Goal: Information Seeking & Learning: Learn about a topic

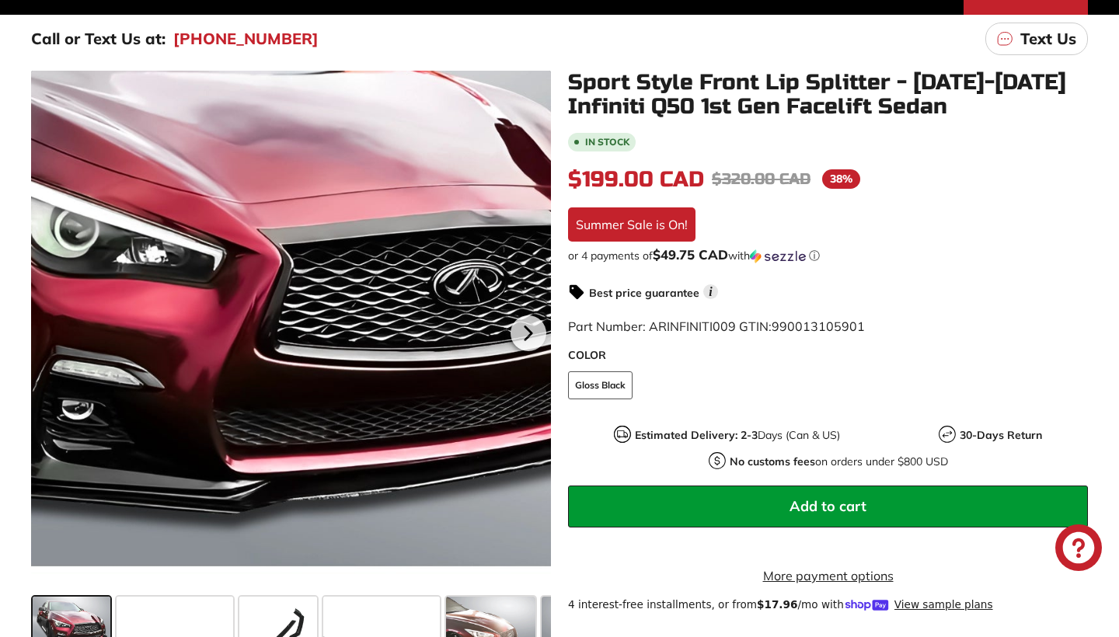
scroll to position [242, 0]
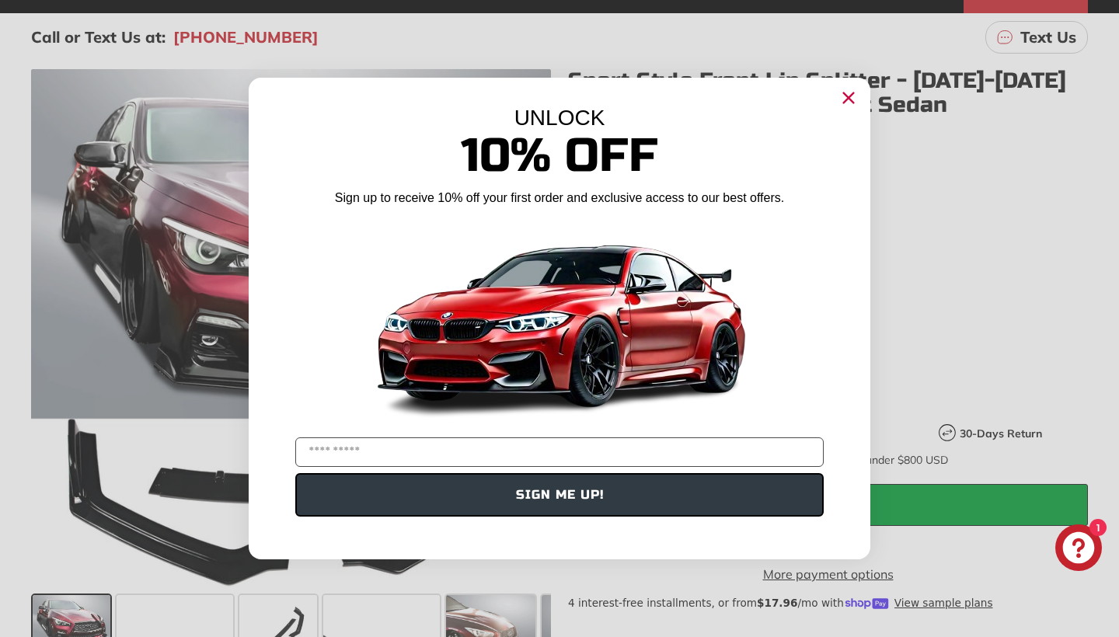
click at [854, 106] on circle "Close dialog" at bounding box center [848, 97] width 23 height 23
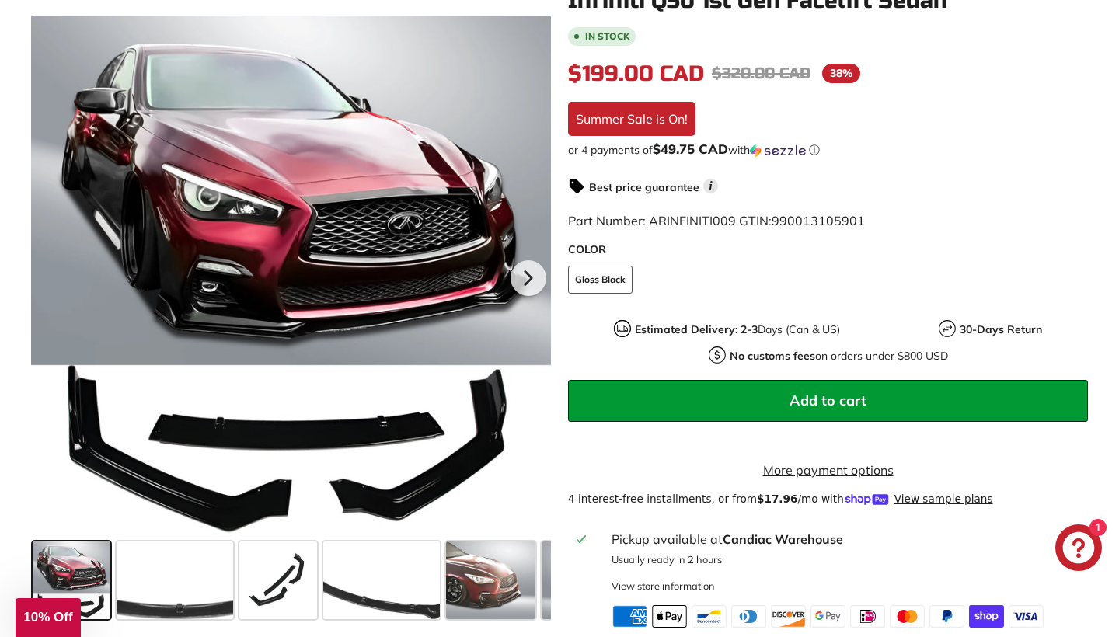
scroll to position [348, 0]
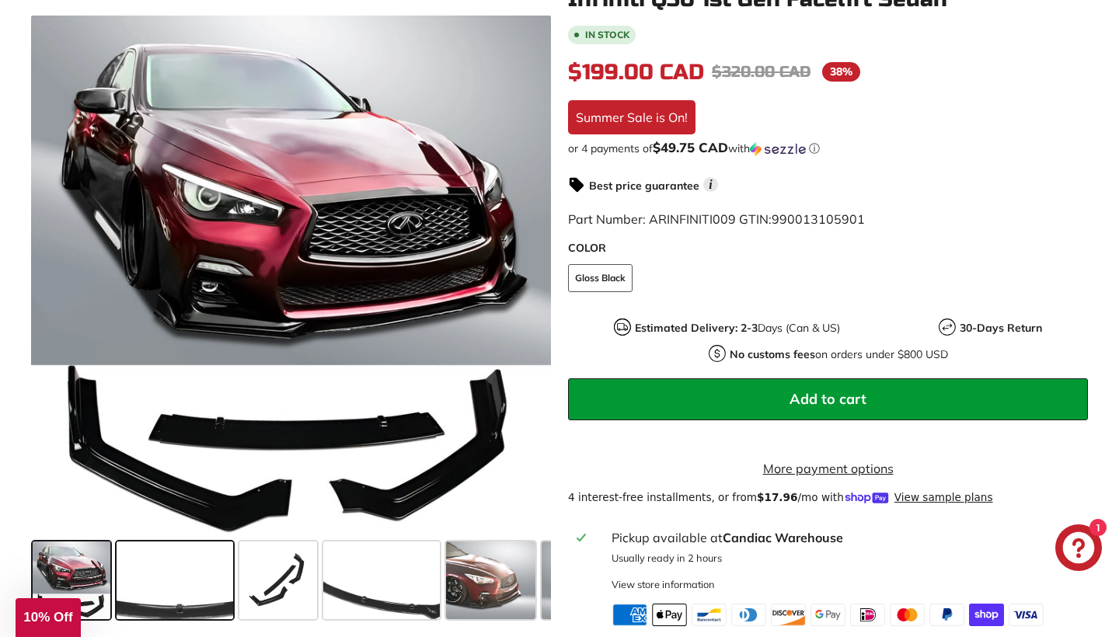
click at [180, 569] on span at bounding box center [175, 580] width 117 height 78
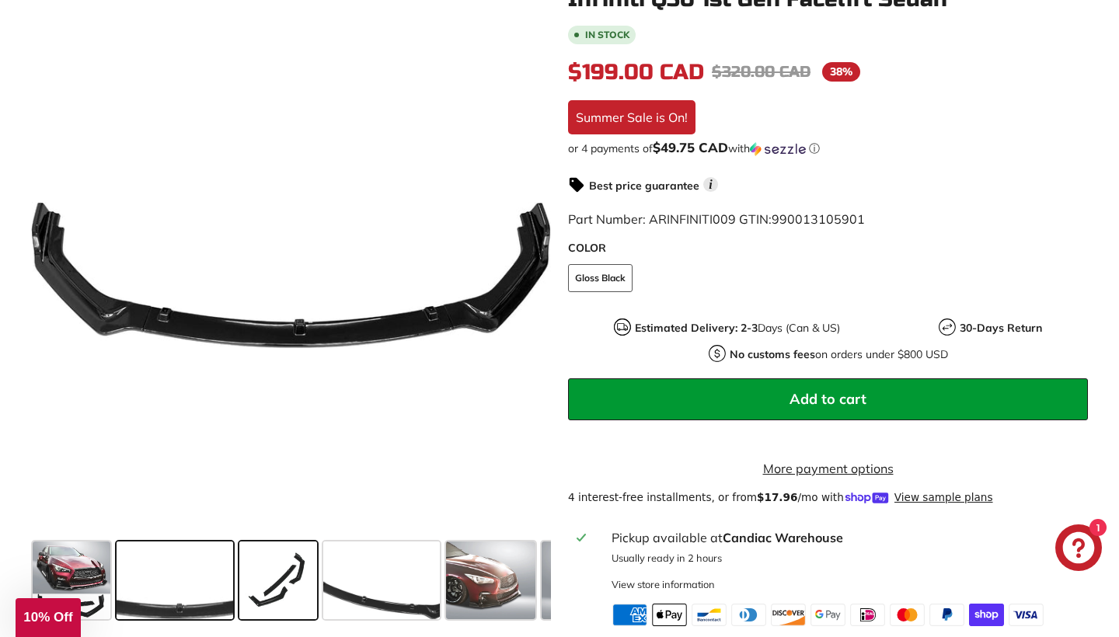
click at [315, 583] on span at bounding box center [278, 580] width 78 height 78
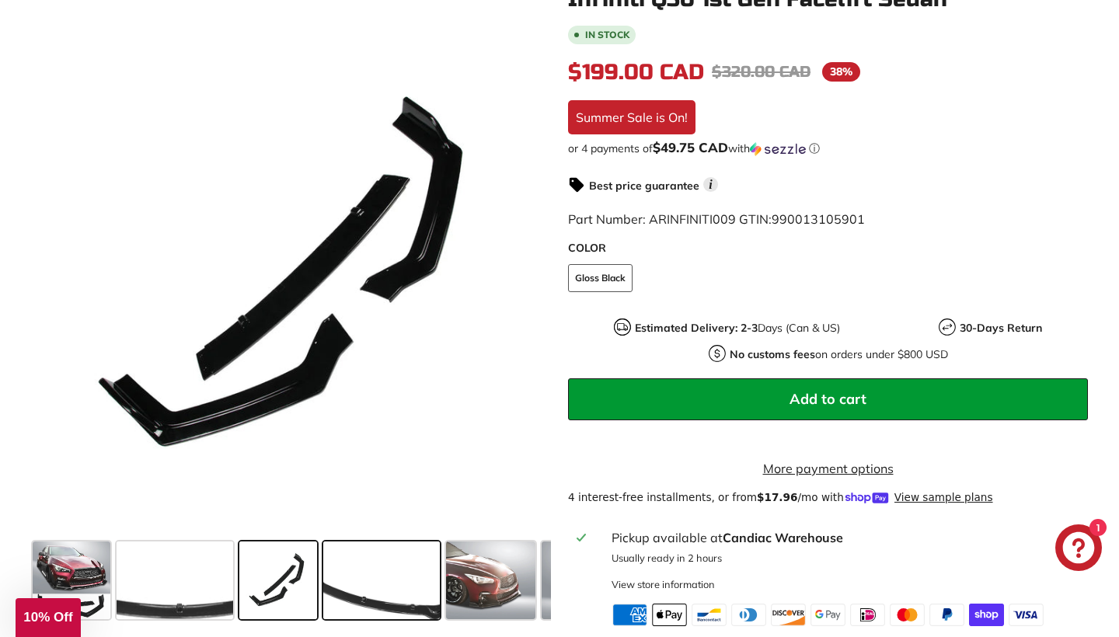
click at [388, 583] on span at bounding box center [381, 580] width 117 height 78
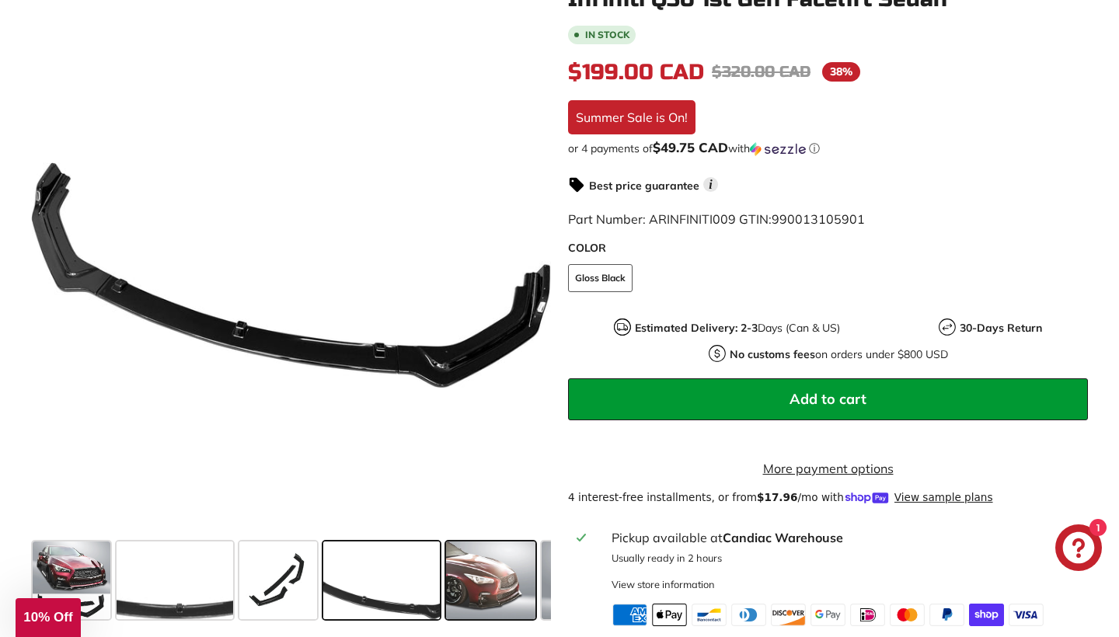
click at [496, 600] on span at bounding box center [490, 580] width 89 height 78
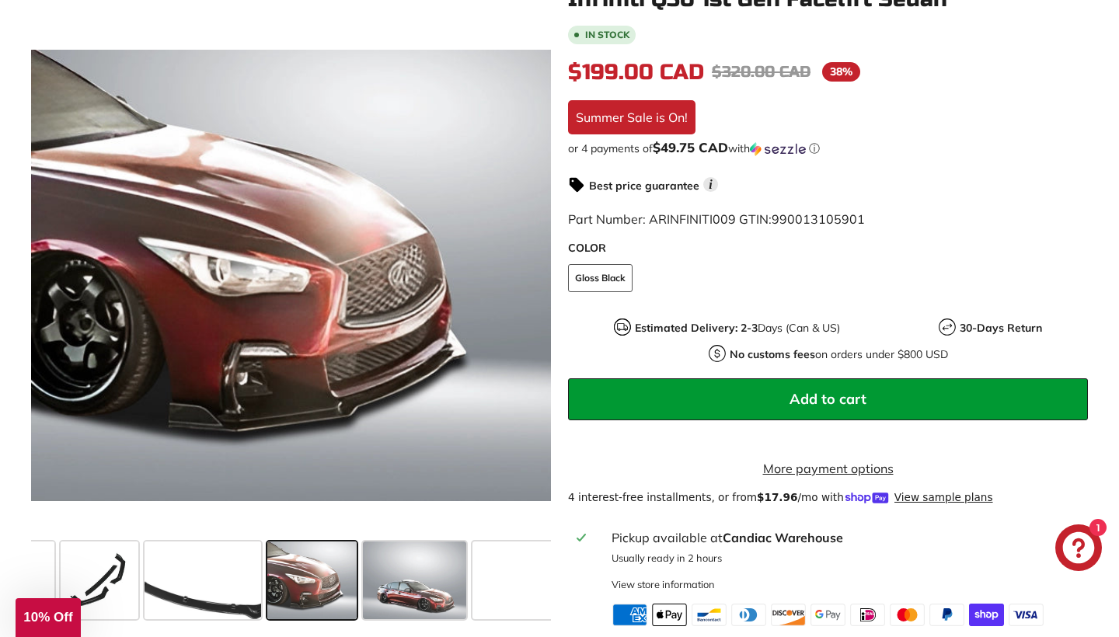
scroll to position [0, 200]
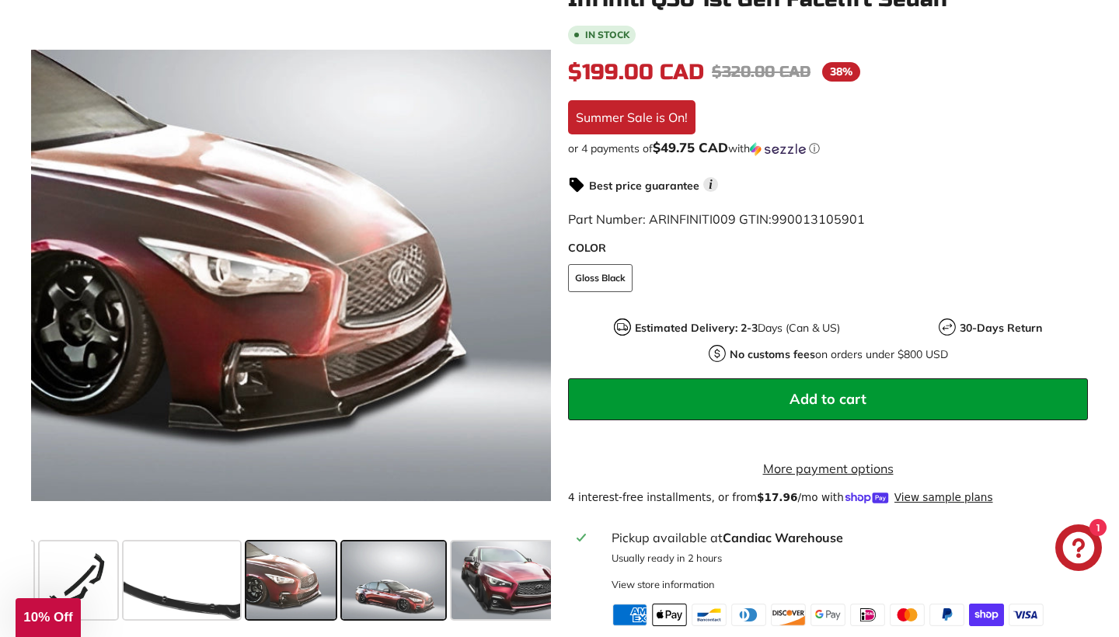
click at [403, 590] on span at bounding box center [393, 580] width 103 height 78
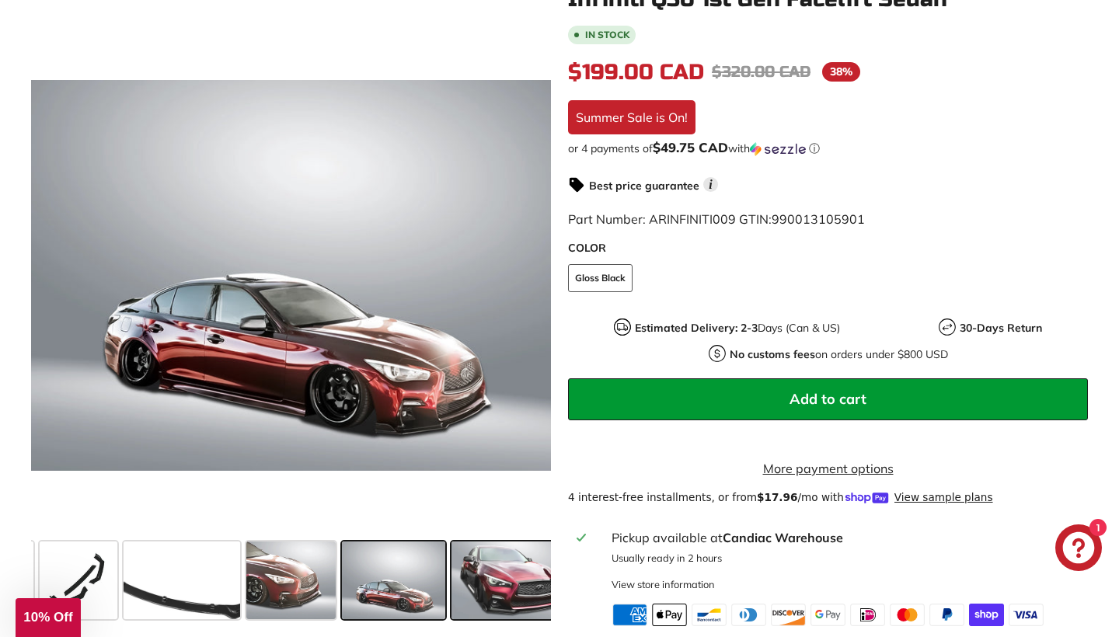
click at [520, 574] on span at bounding box center [509, 580] width 117 height 78
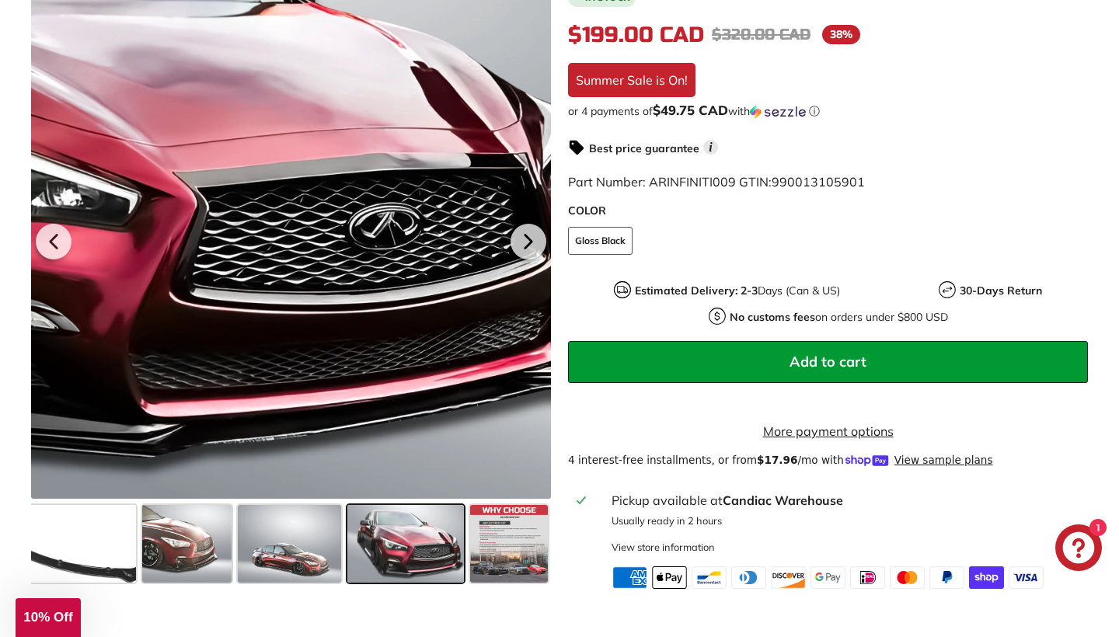
scroll to position [388, 0]
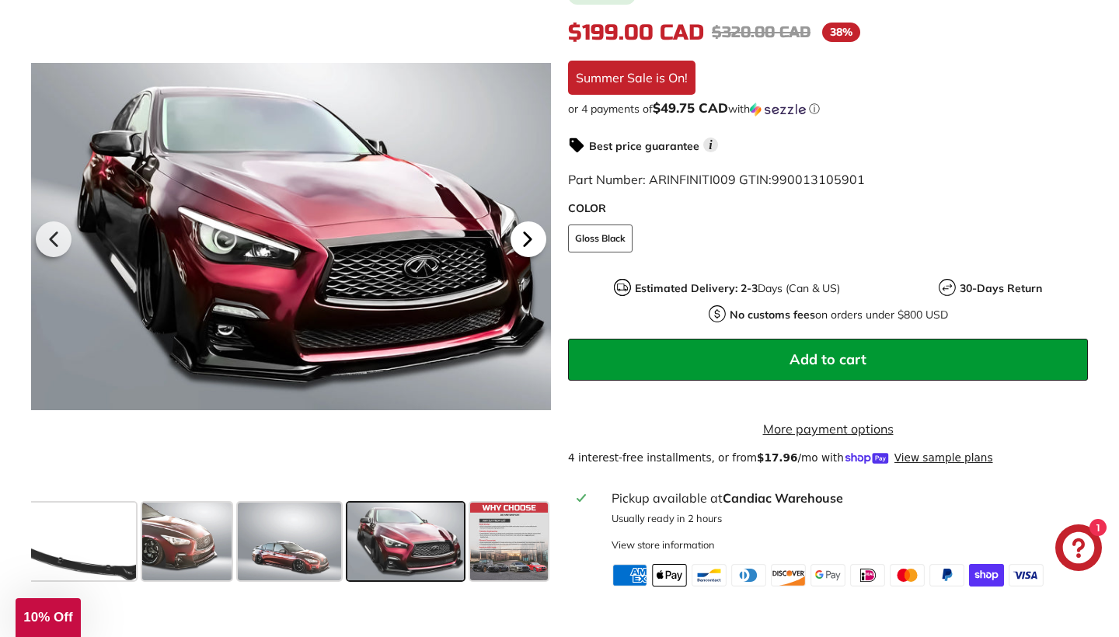
click at [531, 250] on icon at bounding box center [528, 239] width 36 height 36
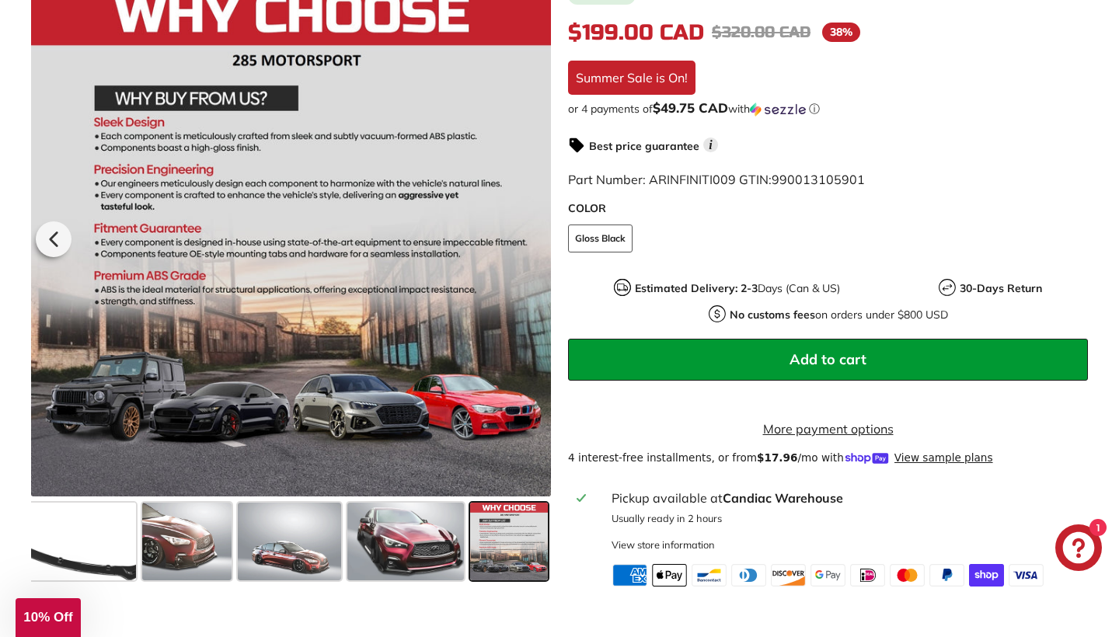
click at [531, 250] on div at bounding box center [291, 237] width 520 height 520
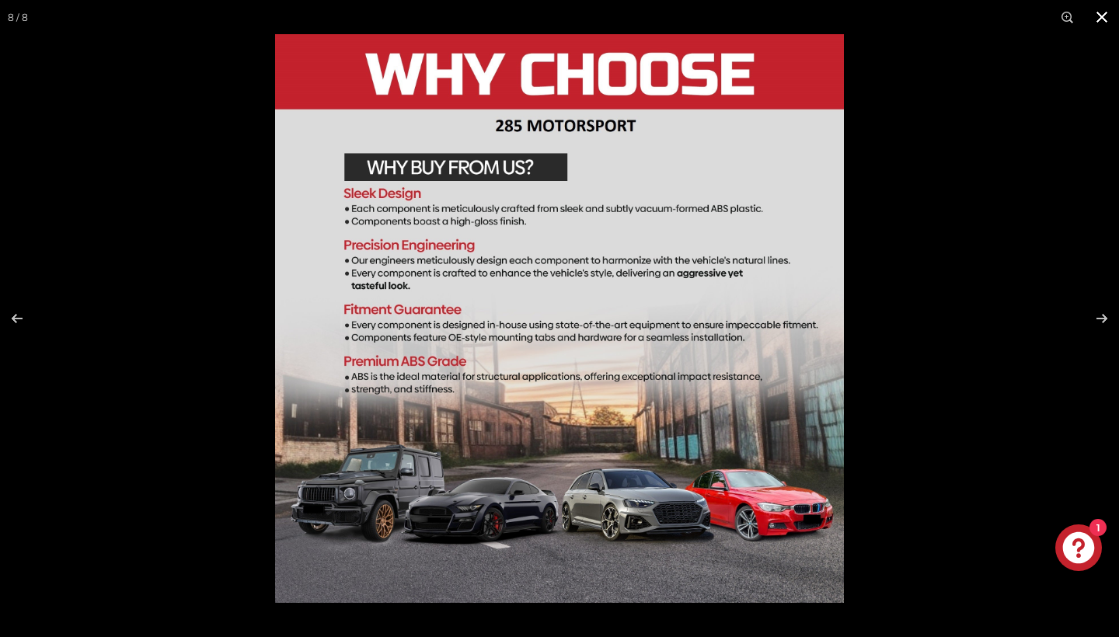
click at [1105, 16] on button at bounding box center [1101, 17] width 34 height 34
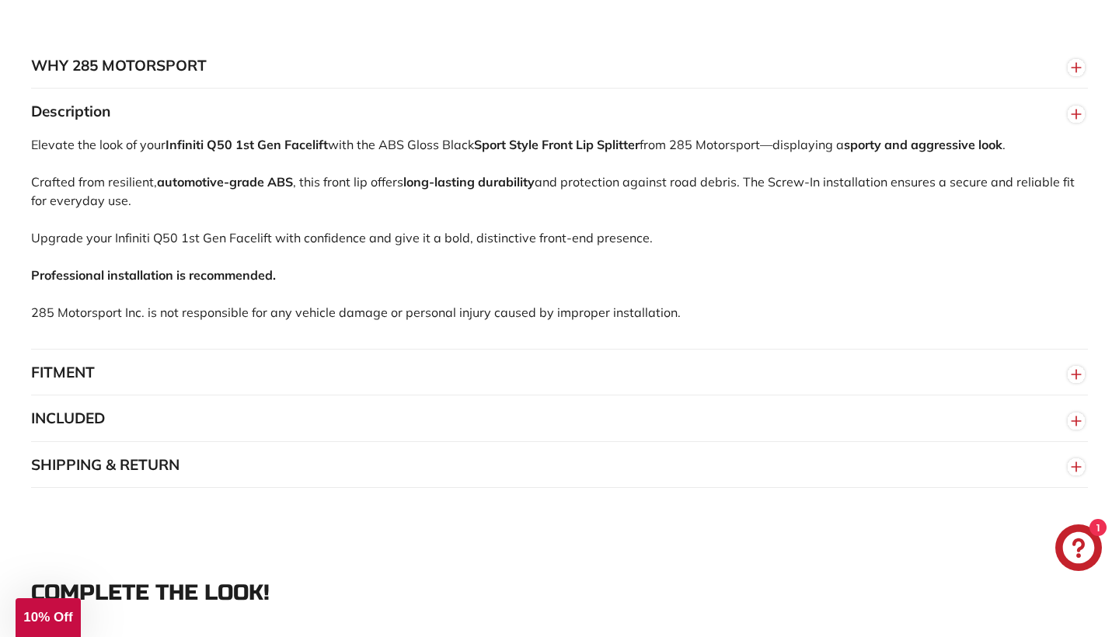
scroll to position [1000, 0]
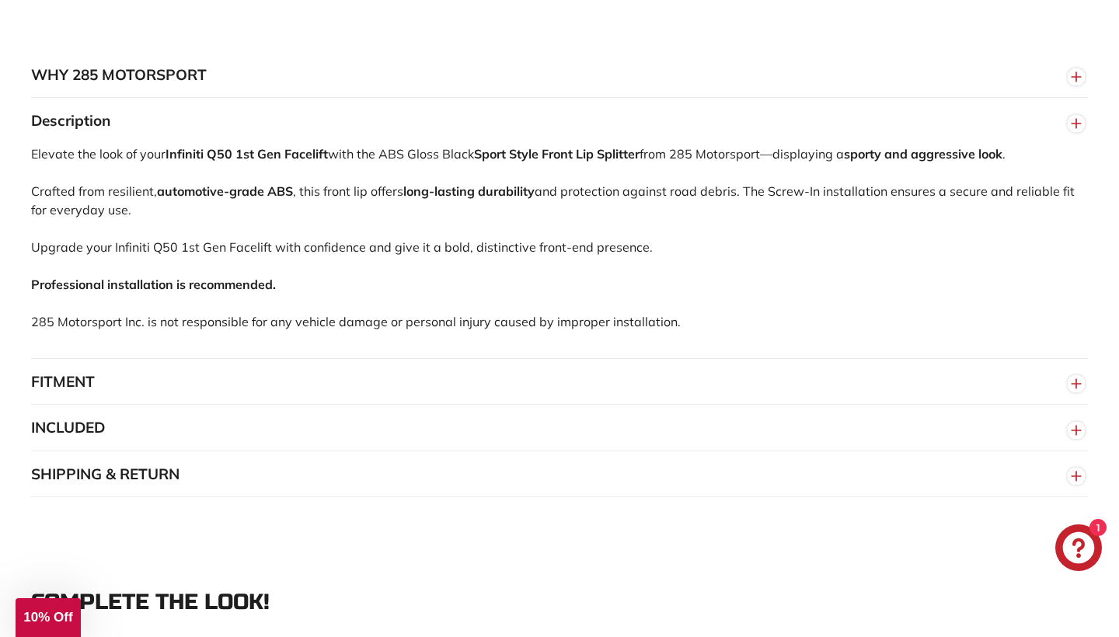
click at [914, 451] on button "INCLUDED" at bounding box center [559, 428] width 1057 height 47
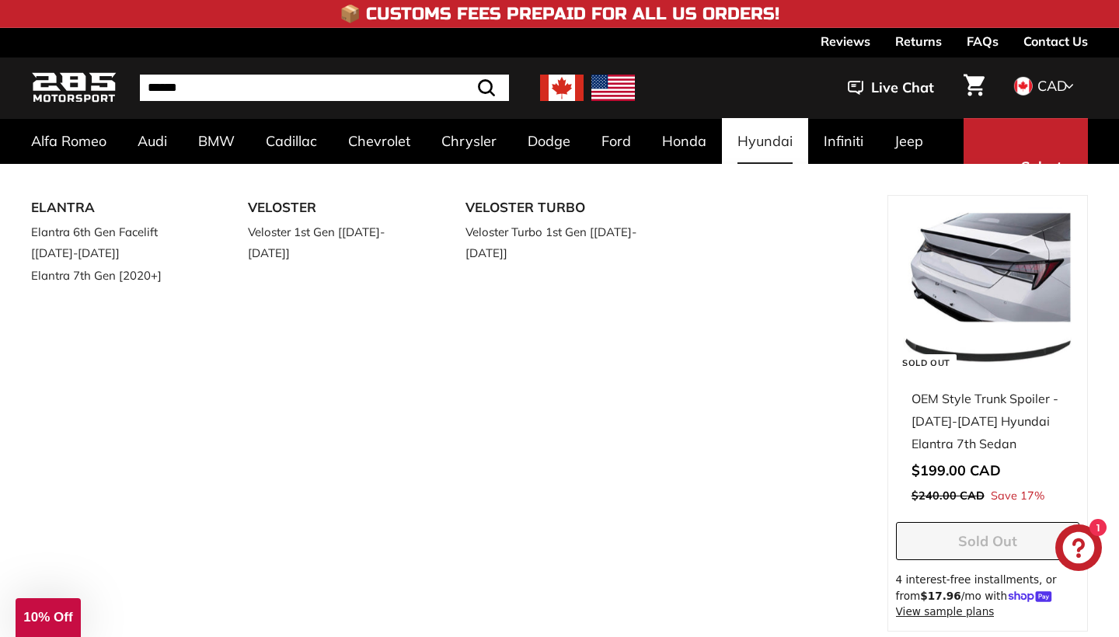
scroll to position [0, 0]
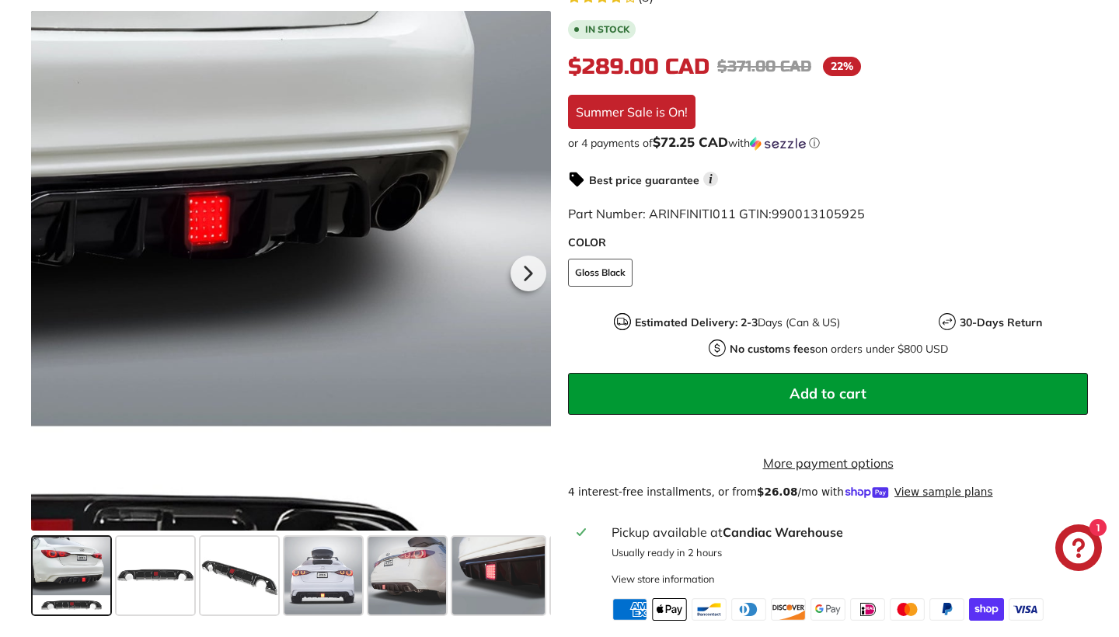
scroll to position [402, 0]
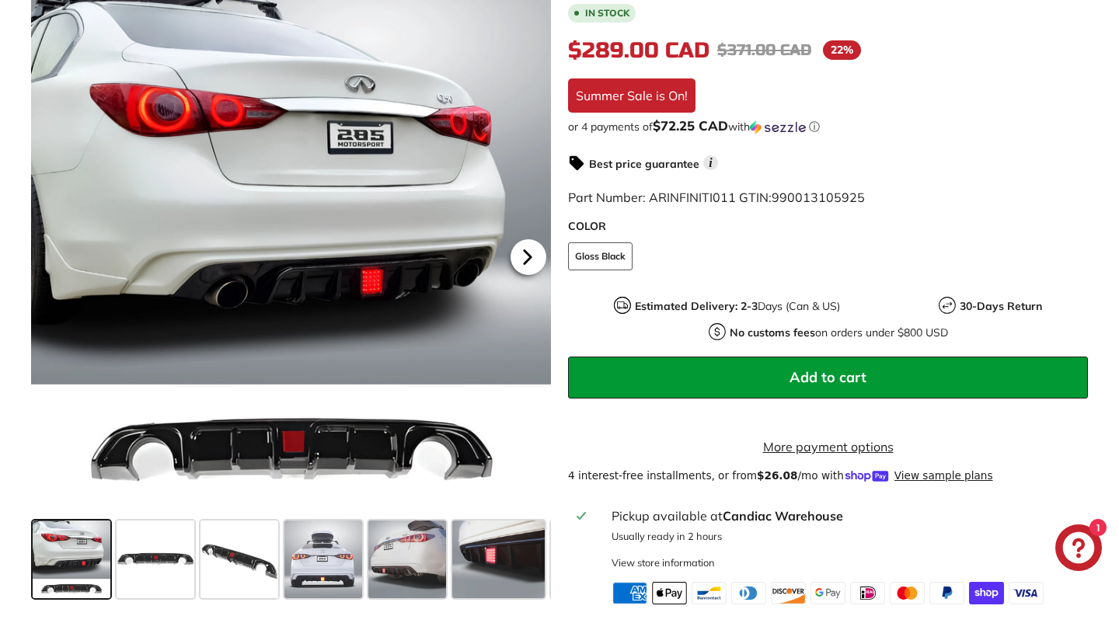
click at [531, 263] on icon at bounding box center [527, 256] width 6 height 13
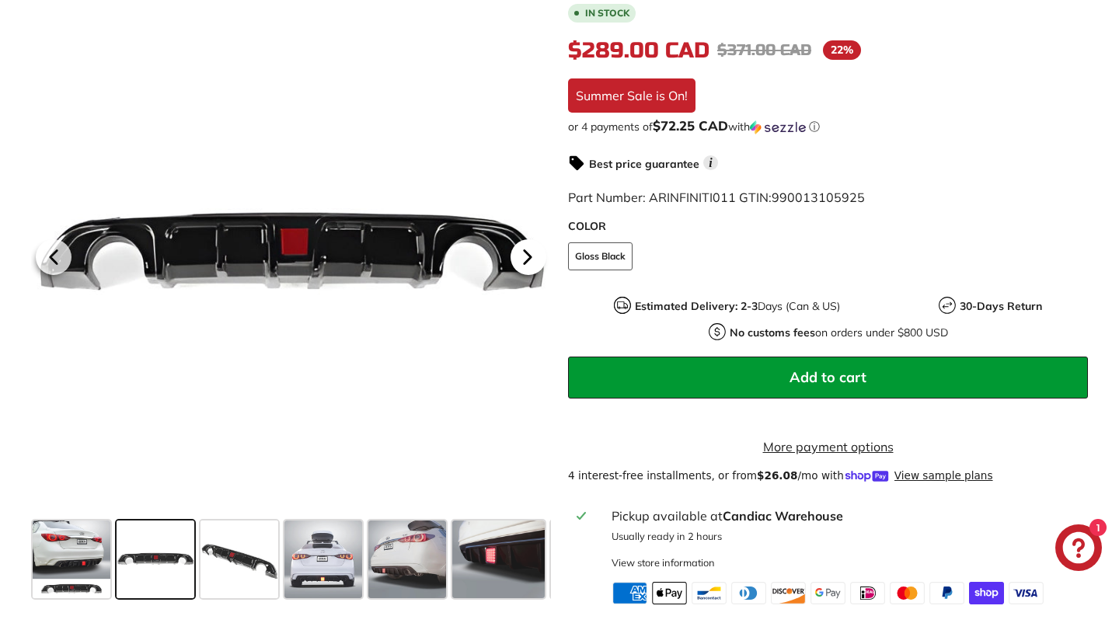
click at [531, 263] on icon at bounding box center [527, 256] width 6 height 13
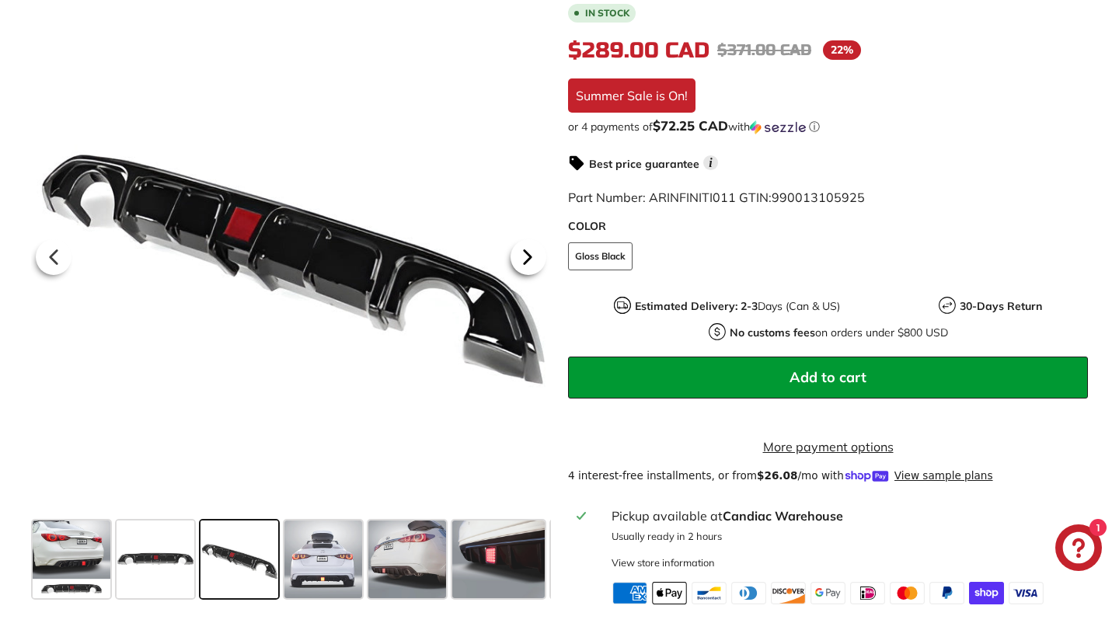
click at [531, 263] on icon at bounding box center [527, 256] width 6 height 13
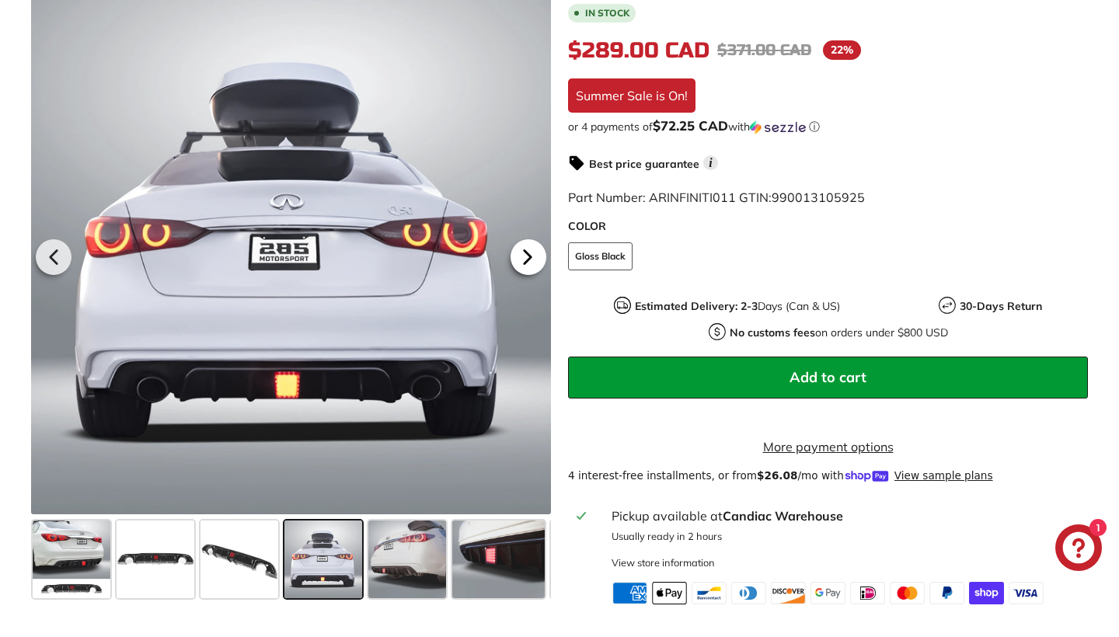
click at [531, 263] on icon at bounding box center [527, 256] width 6 height 13
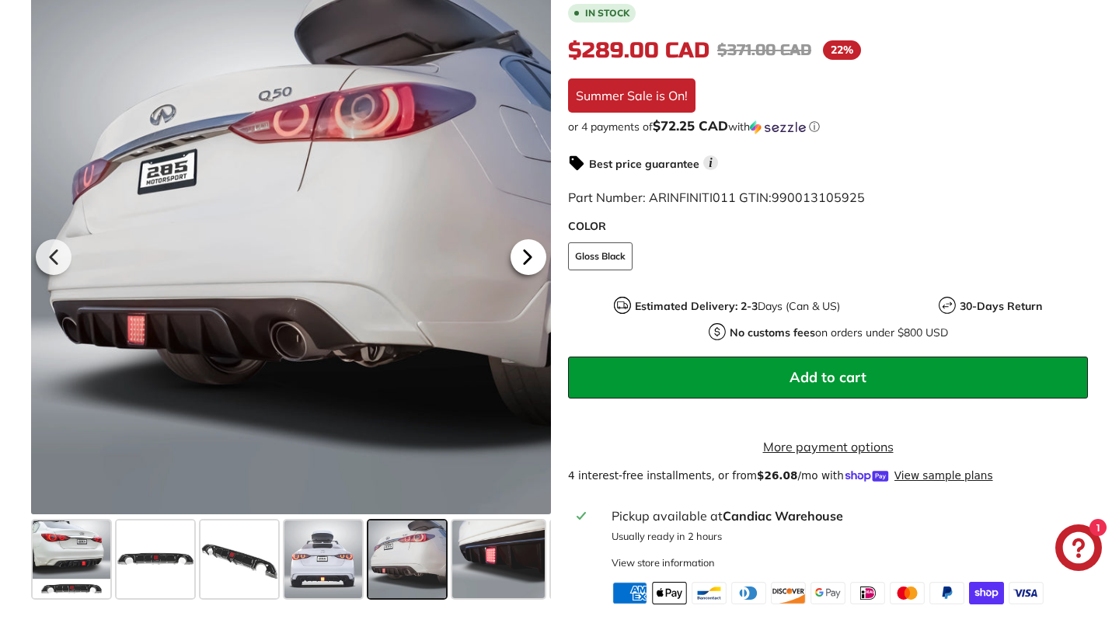
click at [531, 263] on icon at bounding box center [527, 256] width 6 height 13
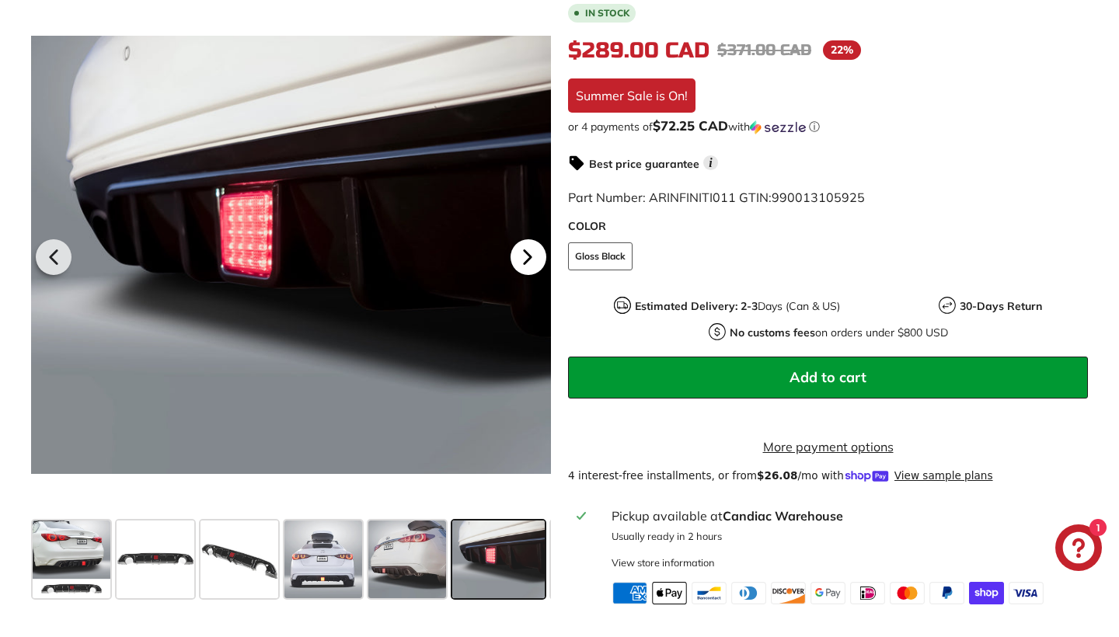
scroll to position [0, 190]
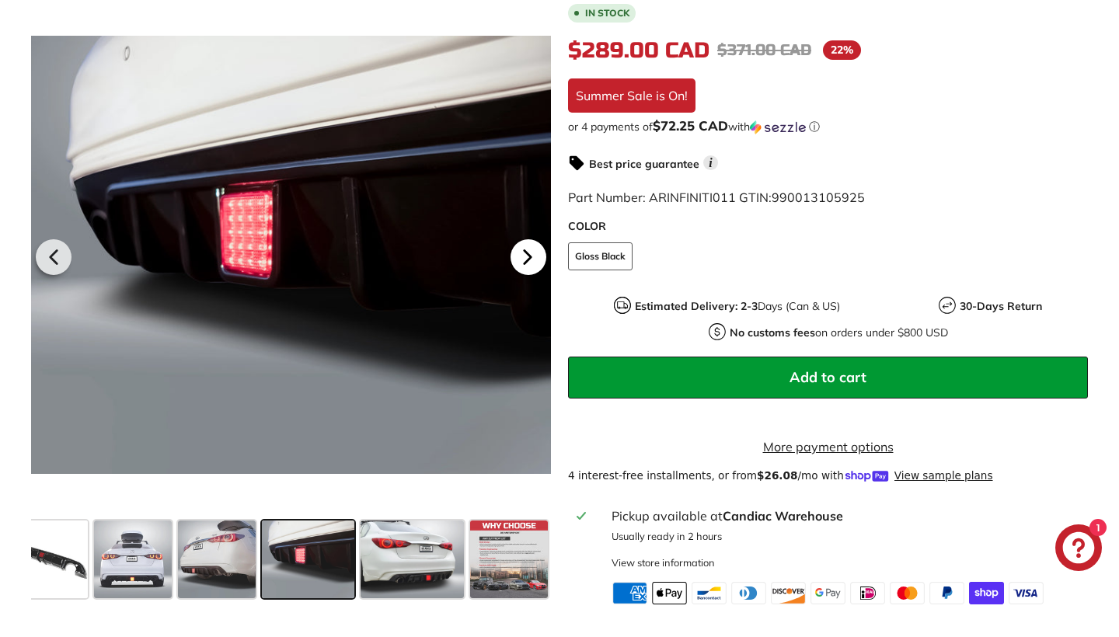
click at [531, 263] on icon at bounding box center [527, 256] width 6 height 13
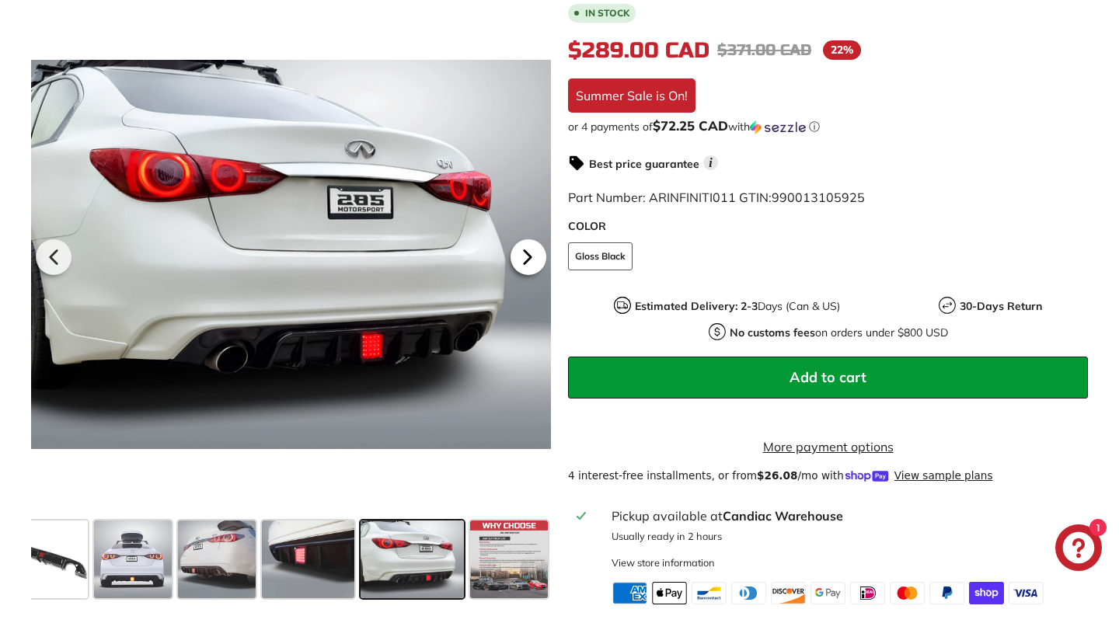
click at [531, 263] on icon at bounding box center [527, 256] width 6 height 13
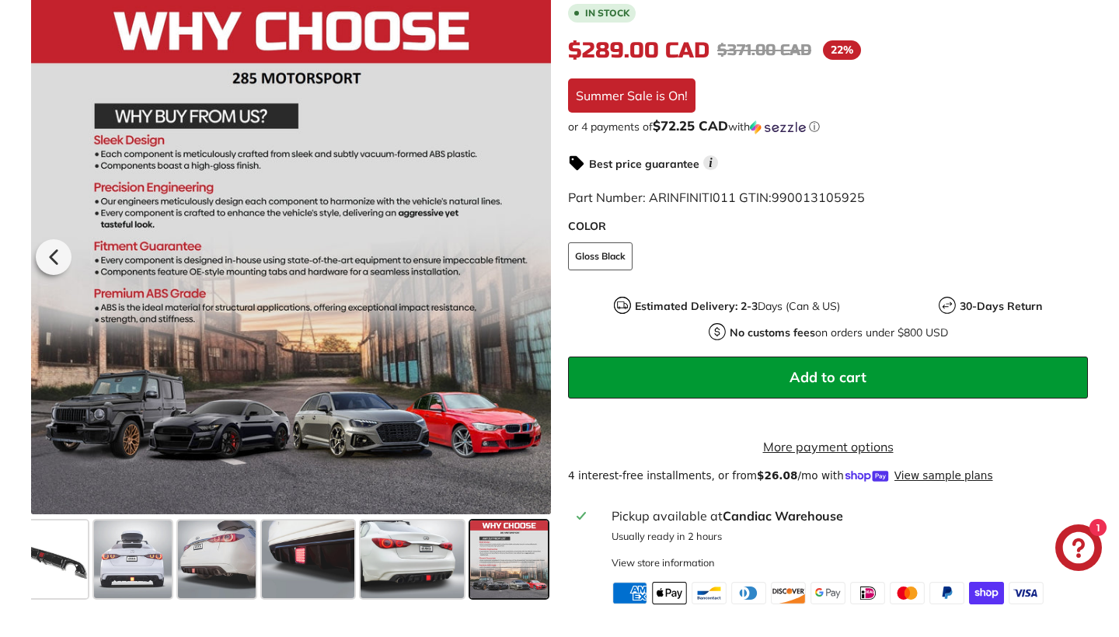
click at [531, 270] on div at bounding box center [291, 255] width 520 height 520
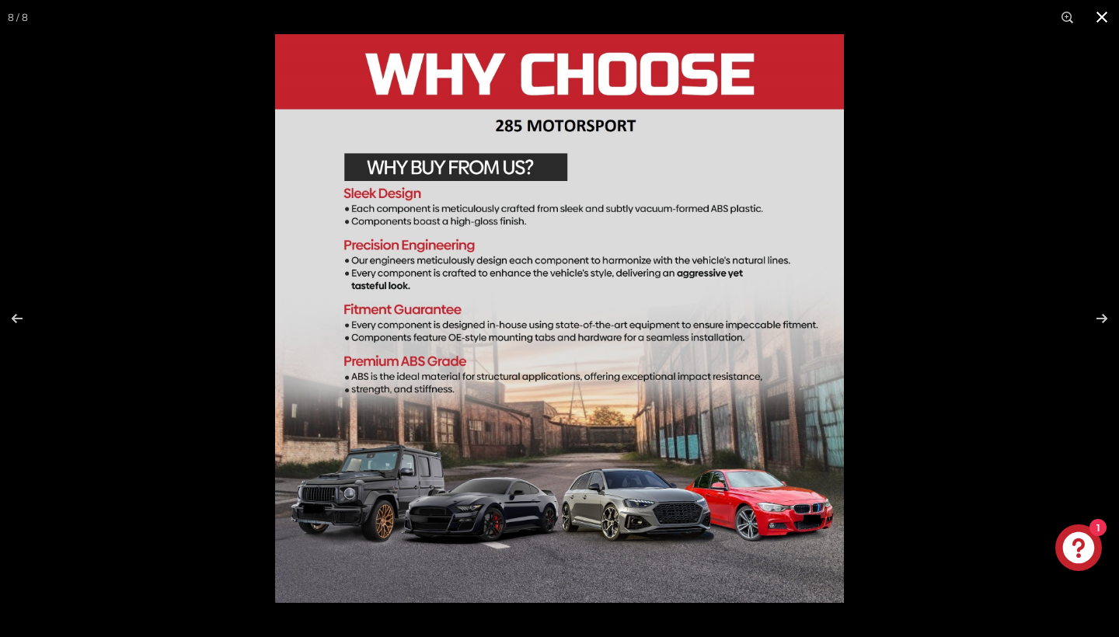
click at [1096, 26] on button at bounding box center [1101, 17] width 34 height 34
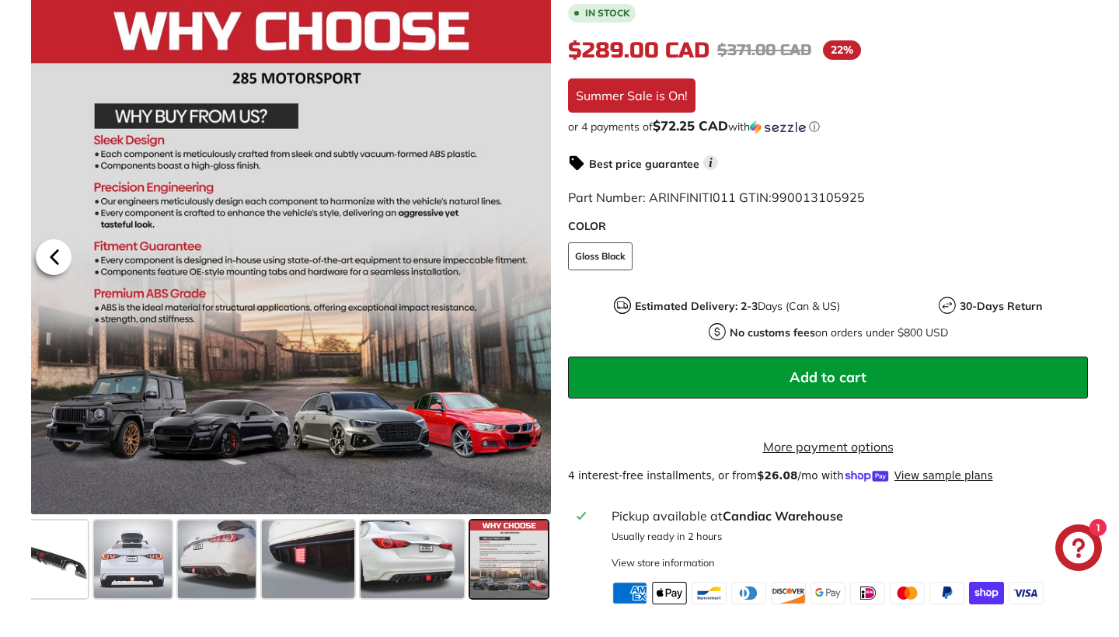
click at [44, 274] on icon at bounding box center [55, 256] width 36 height 36
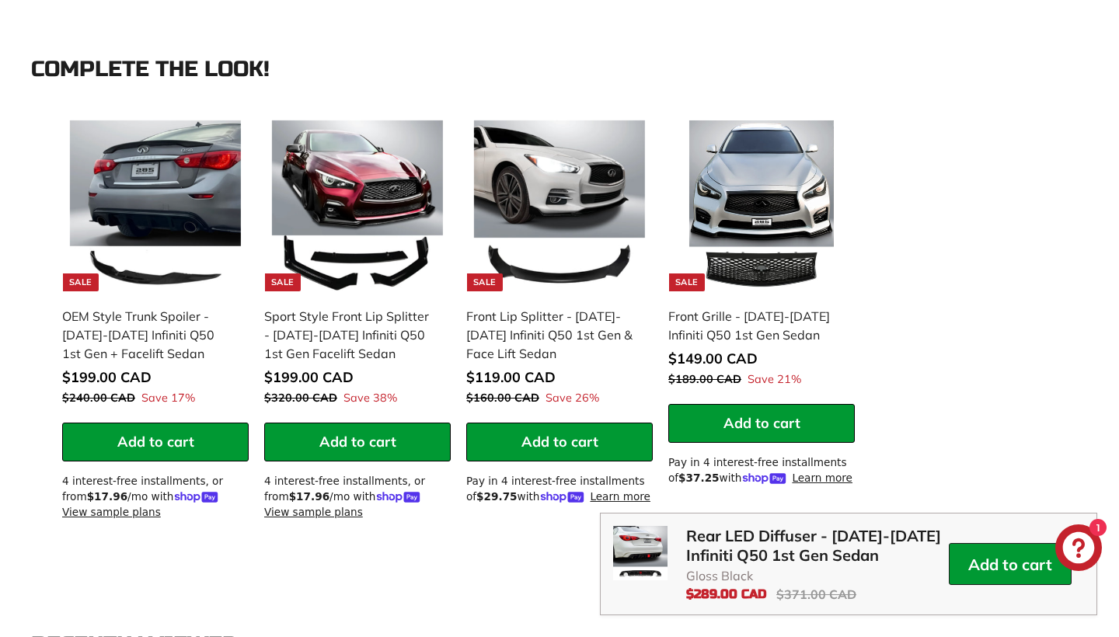
scroll to position [1621, 0]
